Goal: Navigation & Orientation: Understand site structure

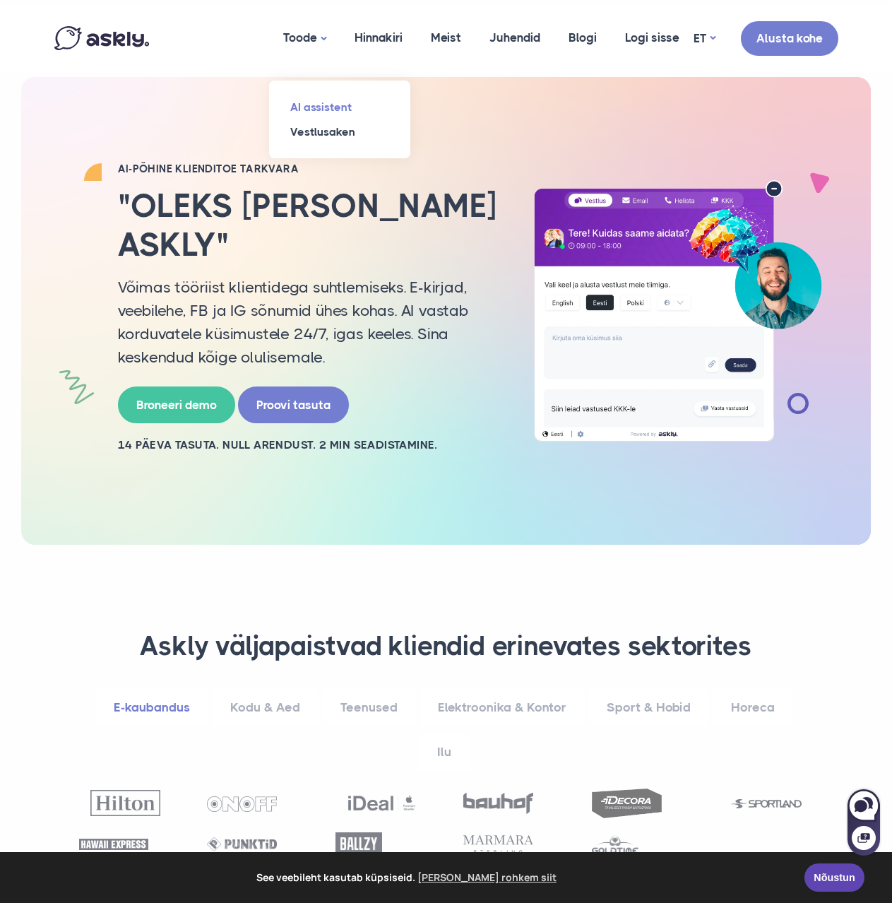
click at [330, 107] on link "AI assistent" at bounding box center [339, 107] width 141 height 25
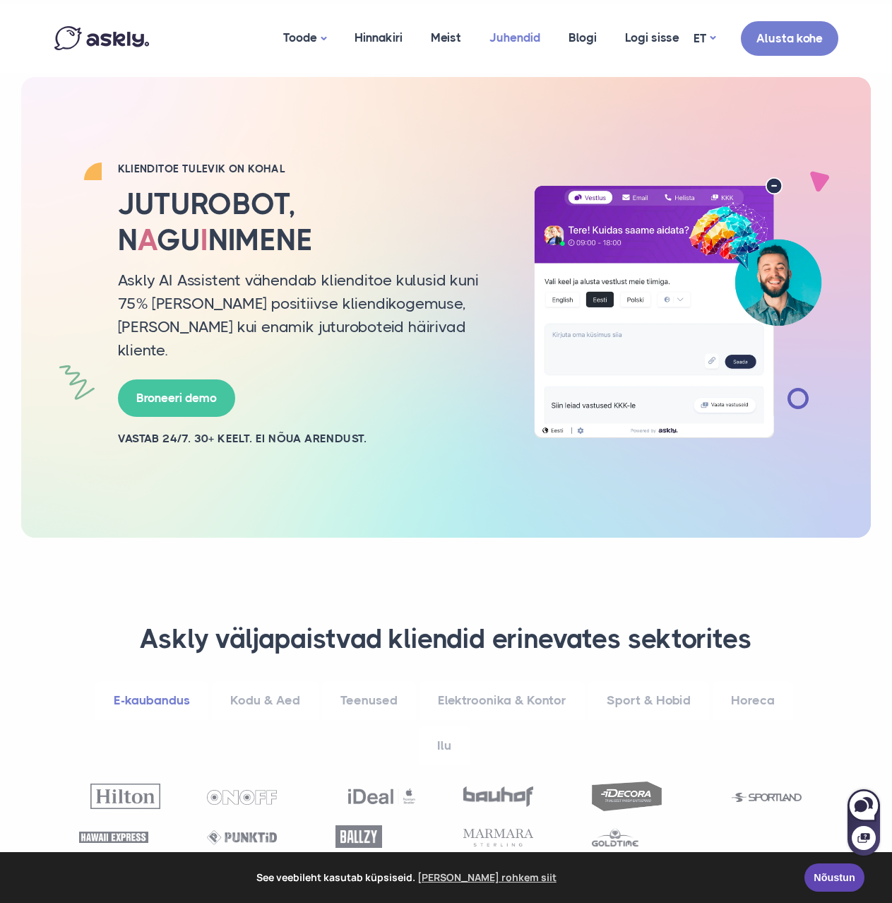
click at [516, 39] on link "Juhendid" at bounding box center [514, 38] width 79 height 69
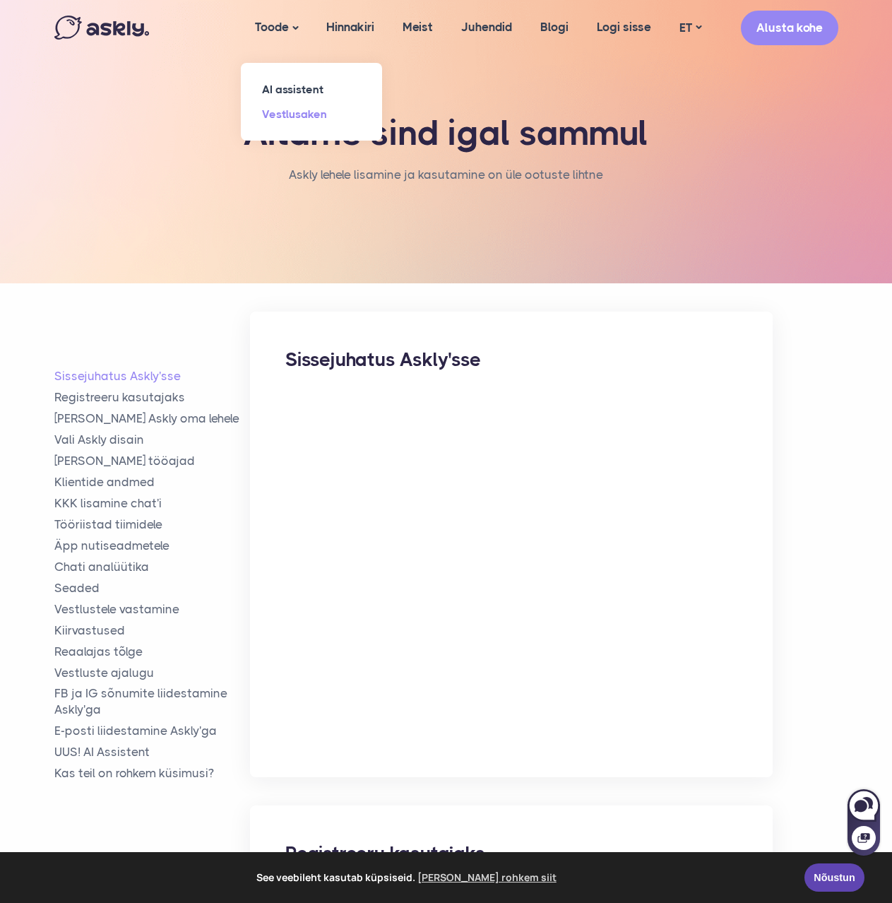
click at [302, 117] on link "Vestlusaken" at bounding box center [311, 114] width 141 height 25
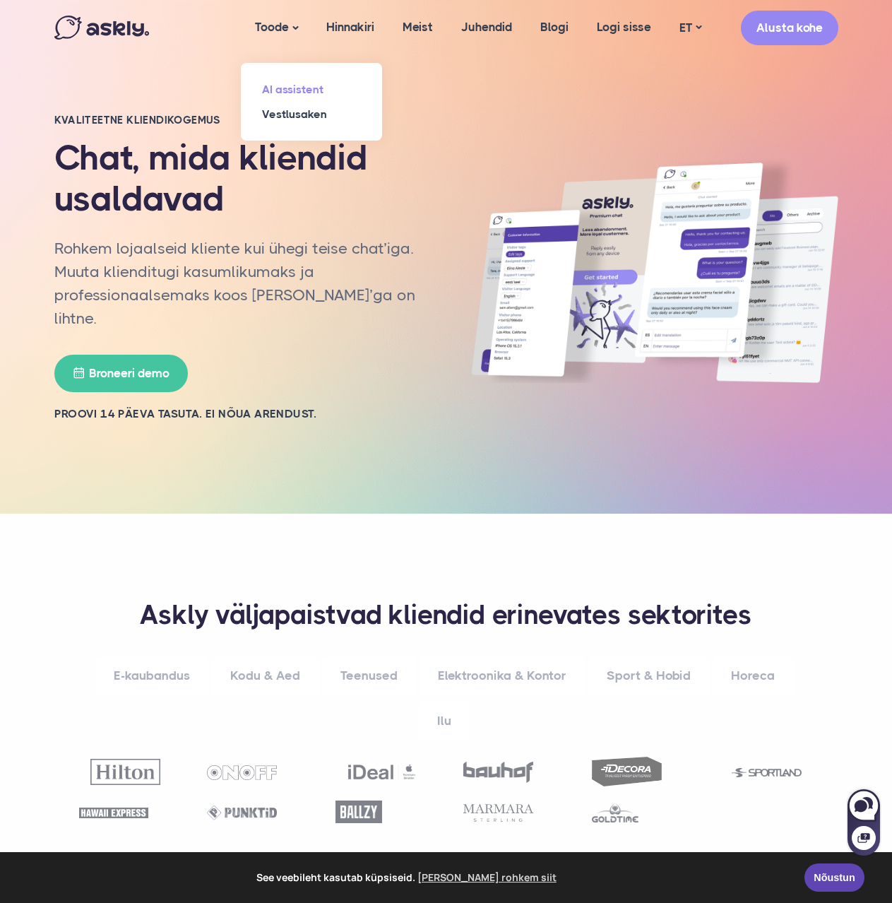
click at [287, 93] on link "AI assistent" at bounding box center [311, 89] width 141 height 25
